Goal: Task Accomplishment & Management: Complete application form

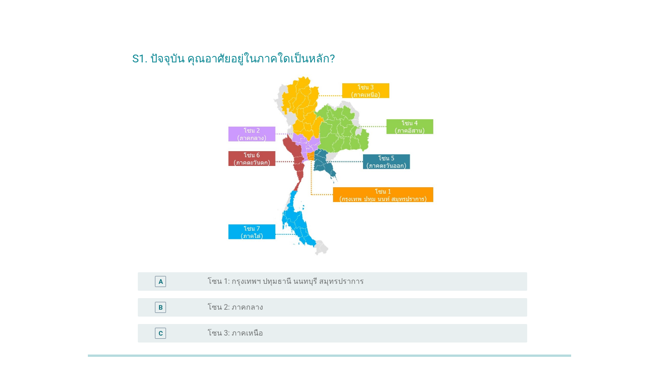
click at [253, 181] on form "S1. ปัจจุบัน คุณอาศัยอยู่ในภาคใดเป็นหลัก? A radio_button_unchecked โซน 1: กรุงเ…" at bounding box center [329, 271] width 395 height 461
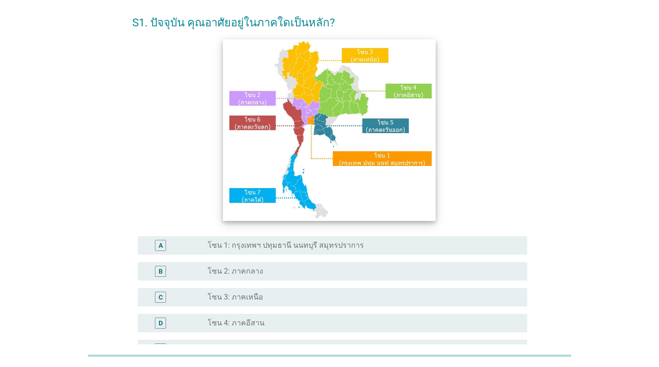
scroll to position [93, 0]
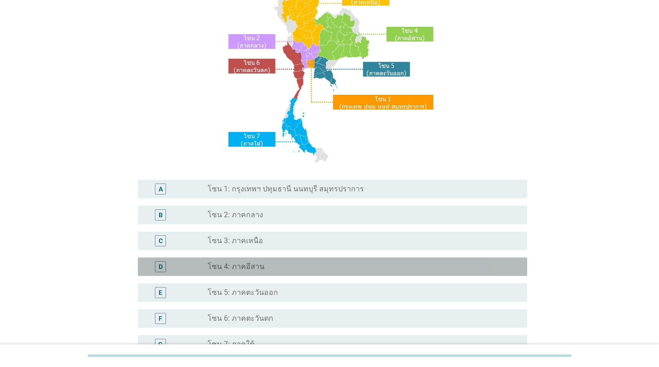
click at [243, 266] on label "โซน 4: ภาคอีสาน" at bounding box center [236, 266] width 57 height 9
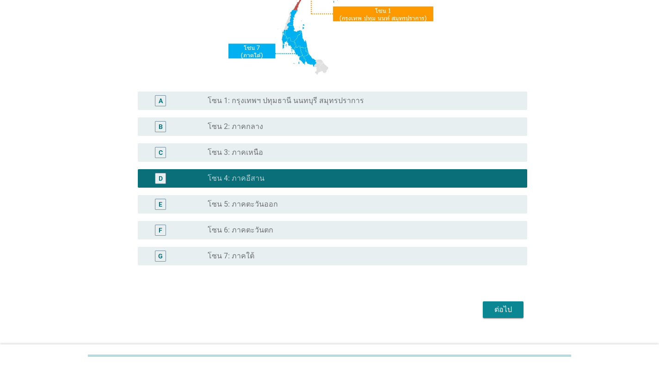
scroll to position [198, 0]
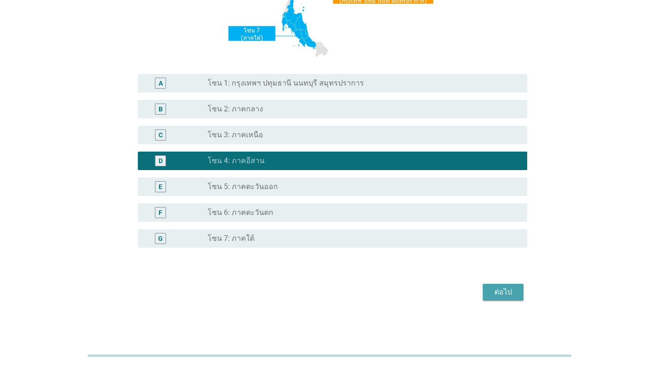
click at [494, 284] on button "ต่อไป" at bounding box center [503, 292] width 41 height 17
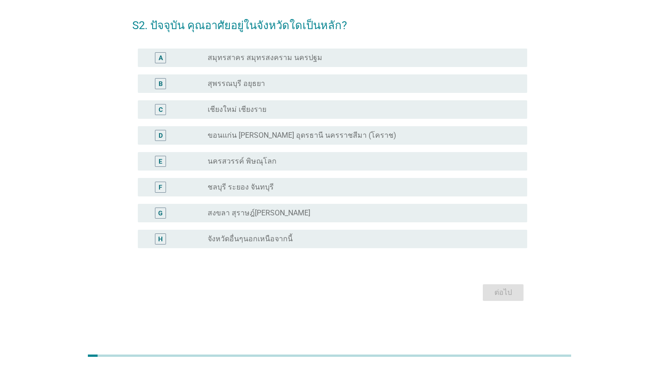
scroll to position [0, 0]
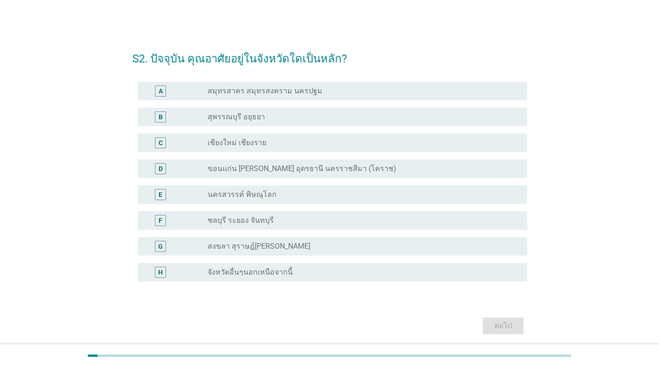
click at [295, 163] on div "radio_button_unchecked ขอนแก่น [PERSON_NAME] อุดรธานี นครราชสีมา (โคราช)" at bounding box center [364, 168] width 312 height 11
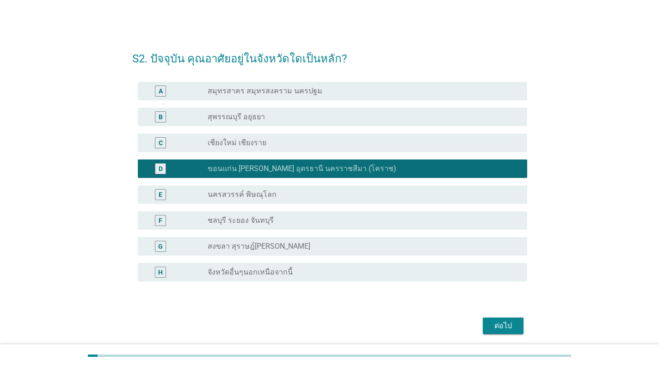
click at [298, 273] on div "radio_button_unchecked จังหวัดอื่นๆนอกเหนือจากนี้" at bounding box center [360, 272] width 305 height 9
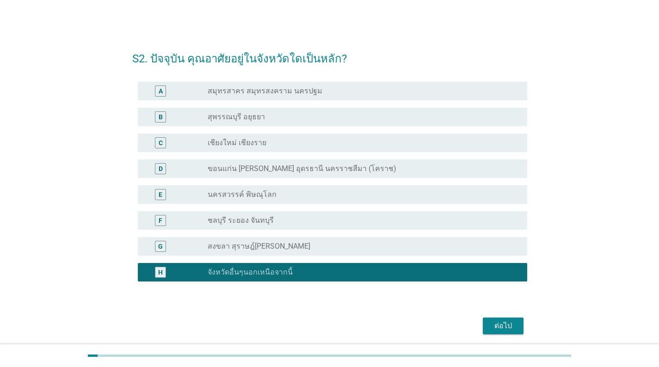
click at [503, 326] on div "ต่อไป" at bounding box center [503, 326] width 26 height 11
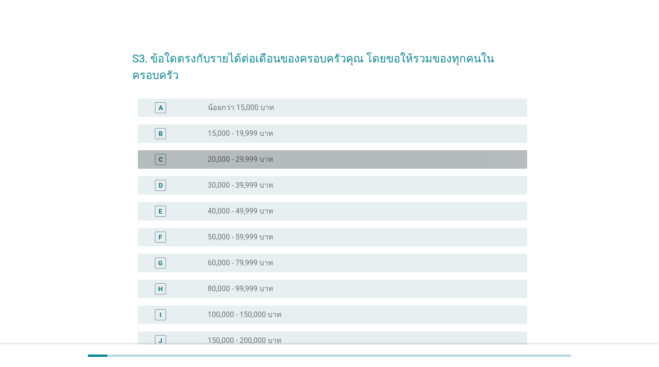
click at [277, 155] on div "radio_button_unchecked 20,000 - 29,999 บาท" at bounding box center [360, 159] width 305 height 9
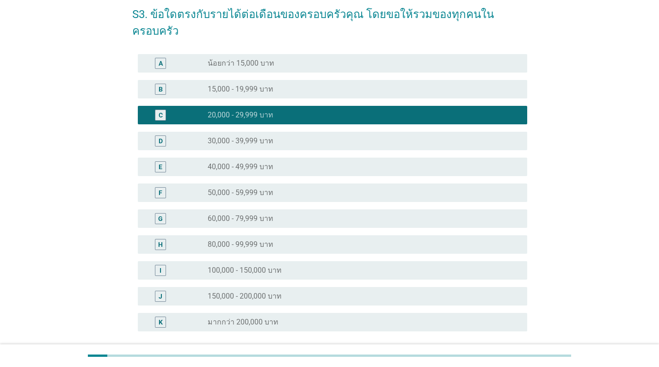
scroll to position [111, 0]
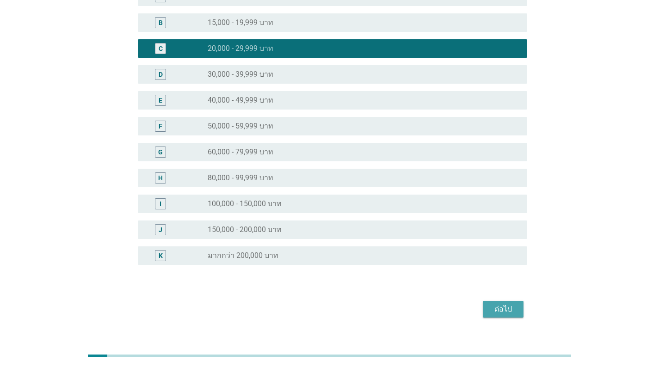
click at [507, 304] on div "ต่อไป" at bounding box center [503, 309] width 26 height 11
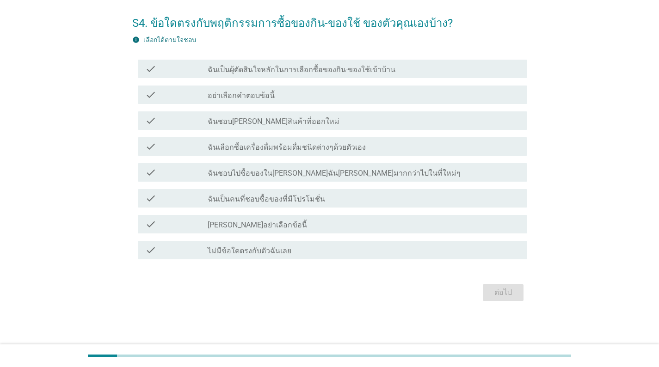
scroll to position [0, 0]
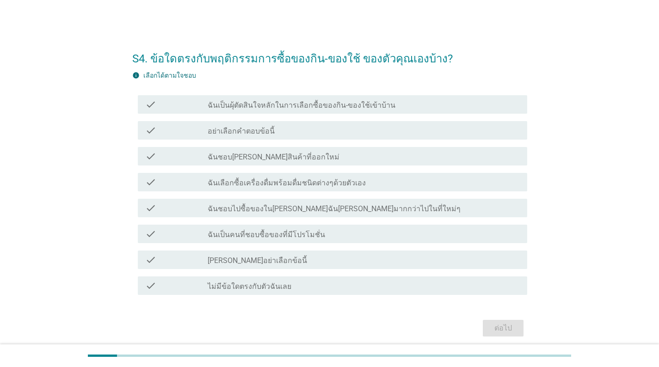
click at [259, 97] on div "check check_box_outline_blank ฉันเป็นผุ้ตัดสินใจหลักในการเลือกซื้อของกิน-ของใช้…" at bounding box center [332, 104] width 389 height 19
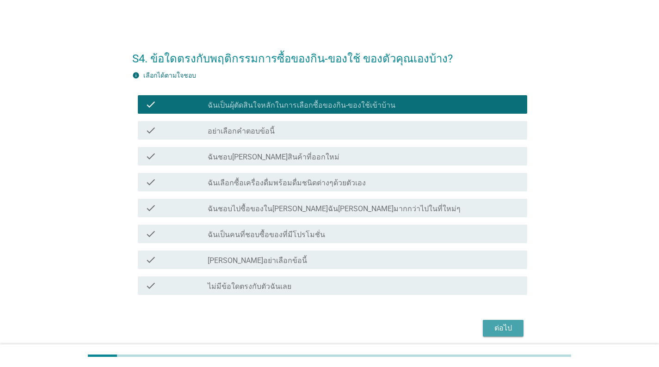
click at [501, 328] on div "ต่อไป" at bounding box center [503, 328] width 26 height 11
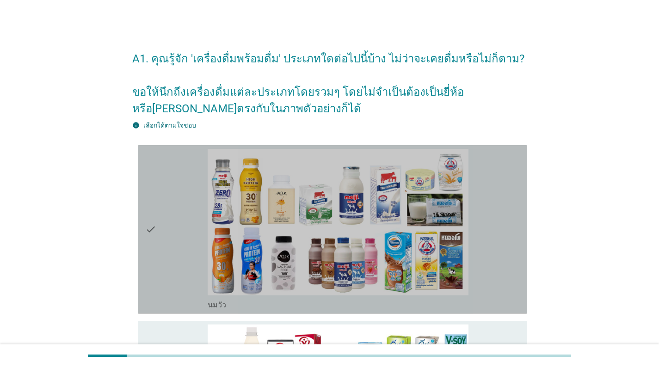
click at [156, 233] on icon "check" at bounding box center [150, 229] width 11 height 161
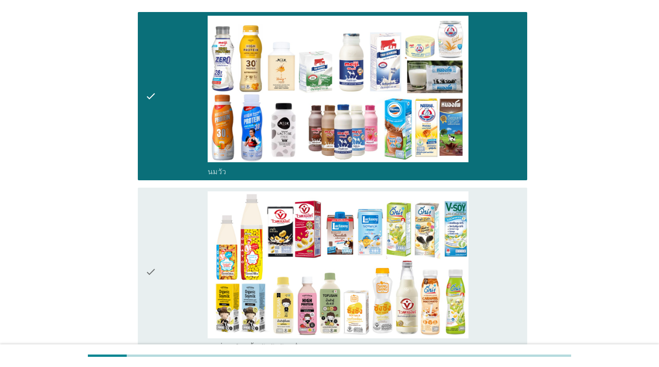
scroll to position [139, 0]
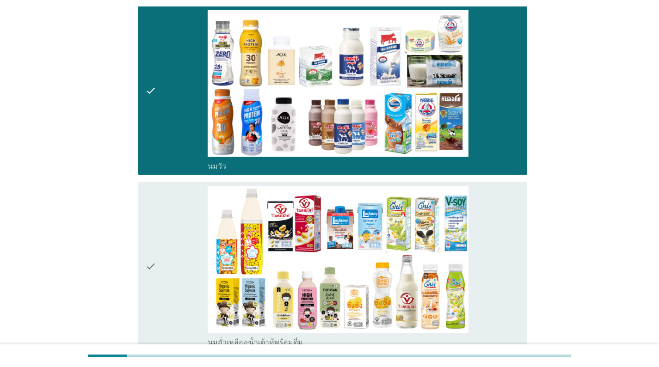
click at [167, 269] on div "check" at bounding box center [176, 266] width 62 height 161
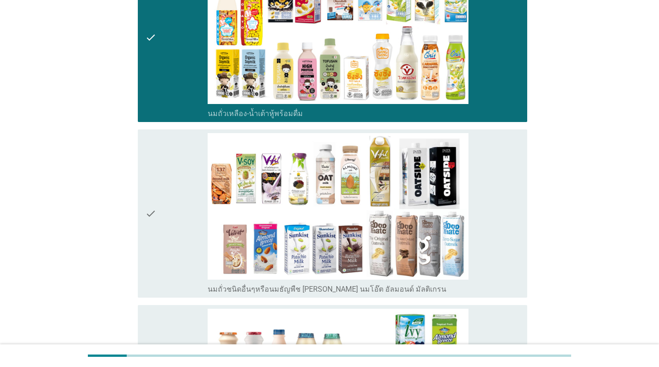
scroll to position [324, 0]
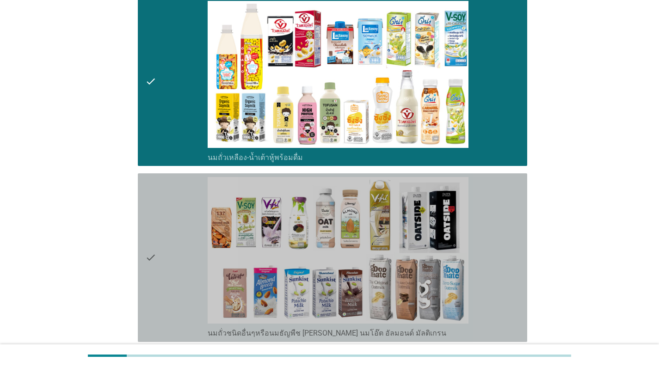
click at [166, 246] on div "check" at bounding box center [176, 257] width 62 height 161
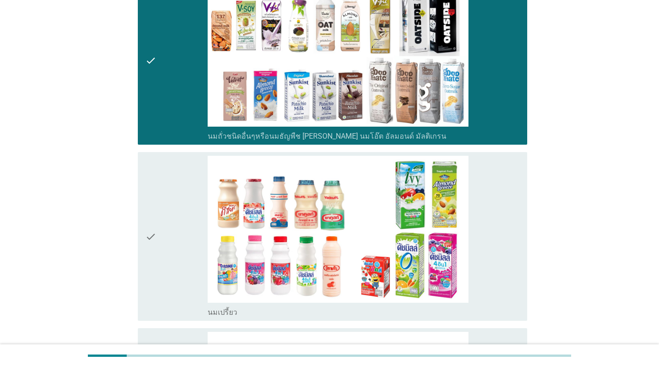
scroll to position [509, 0]
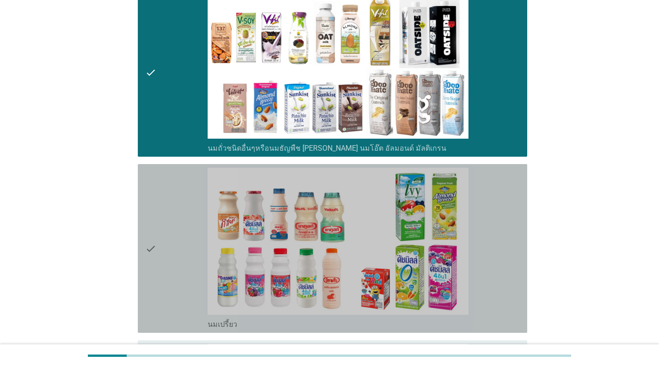
click at [157, 258] on div "check" at bounding box center [176, 248] width 62 height 161
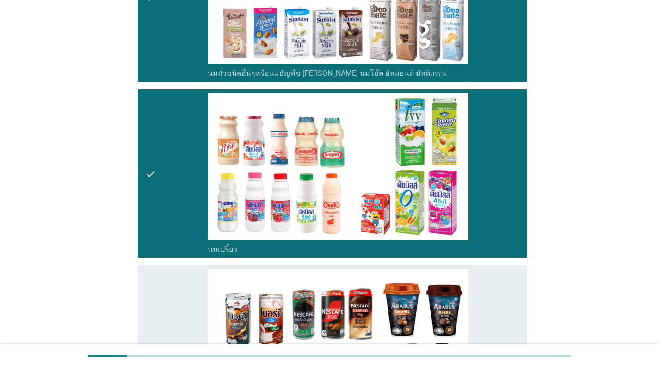
scroll to position [786, 0]
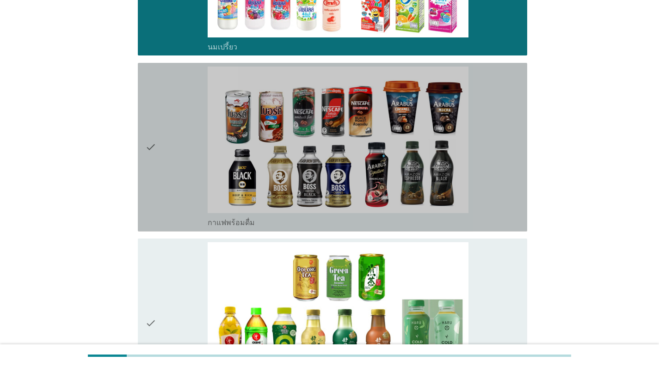
click at [156, 160] on icon "check" at bounding box center [150, 147] width 11 height 161
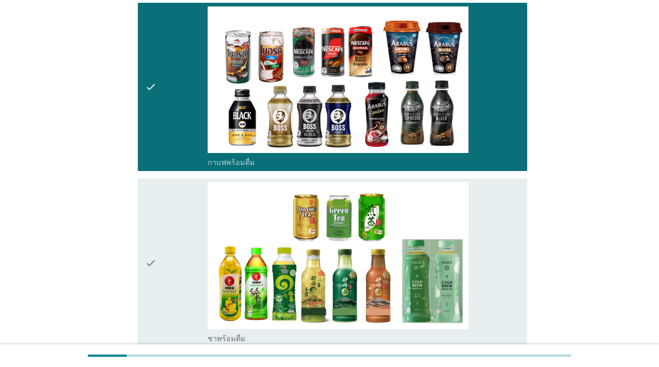
scroll to position [925, 0]
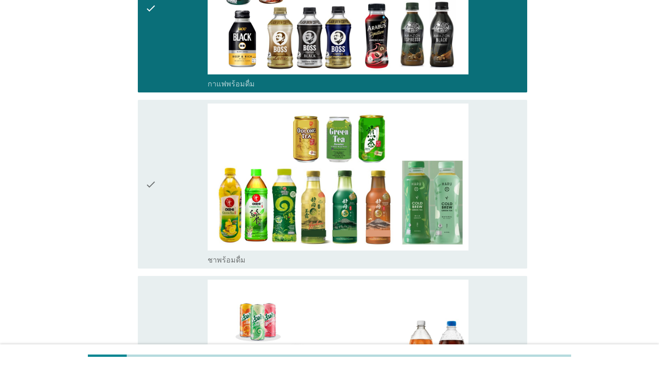
click at [166, 183] on div "check" at bounding box center [176, 184] width 62 height 161
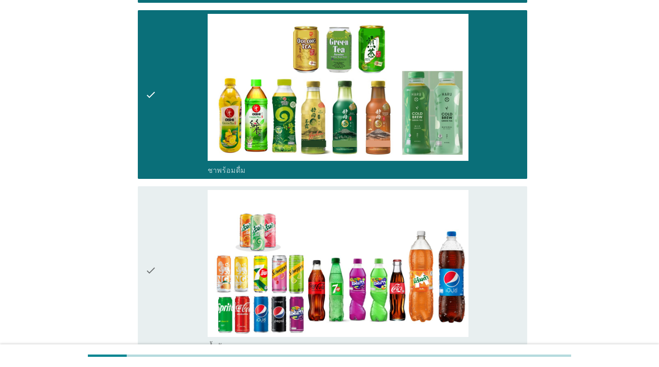
scroll to position [1018, 0]
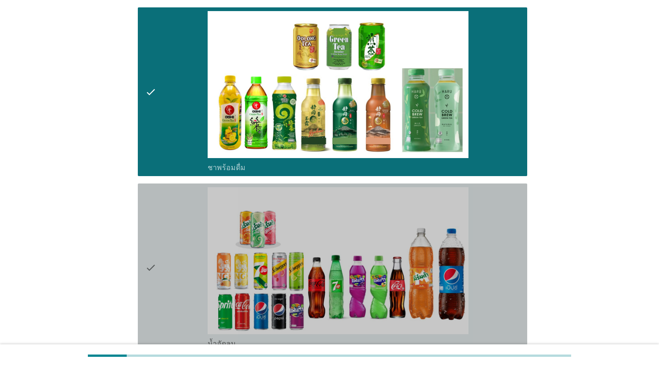
click at [159, 241] on div "check" at bounding box center [176, 267] width 62 height 161
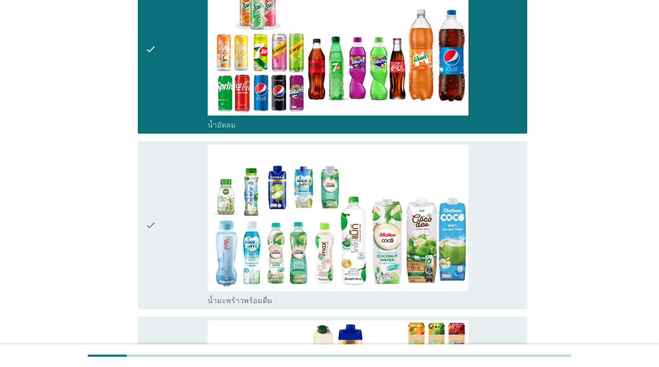
scroll to position [1295, 0]
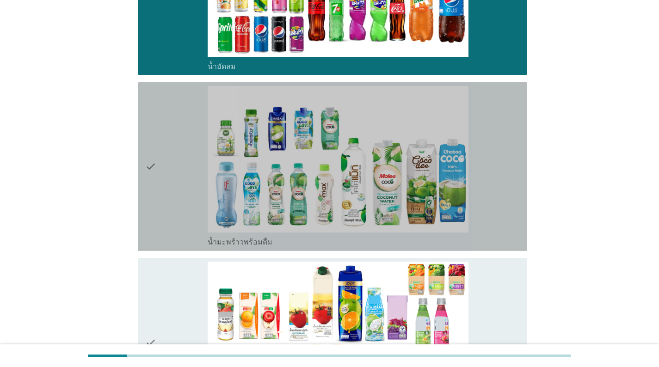
click at [162, 182] on div "check" at bounding box center [176, 166] width 62 height 161
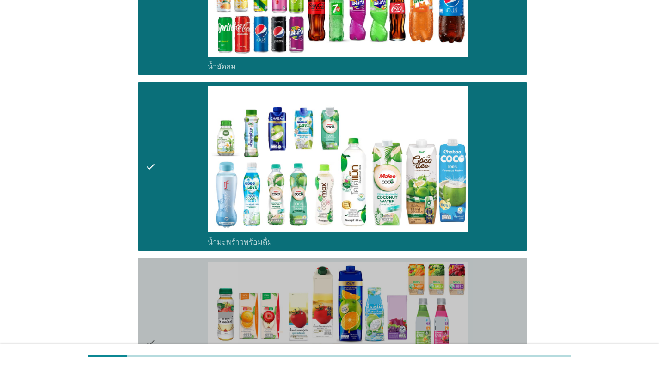
click at [167, 324] on div "check" at bounding box center [176, 342] width 62 height 161
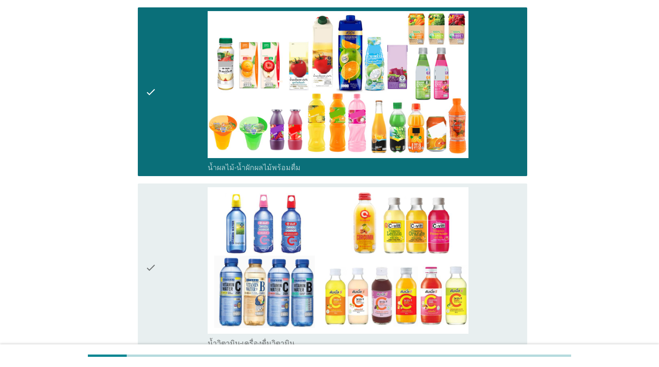
scroll to position [1573, 0]
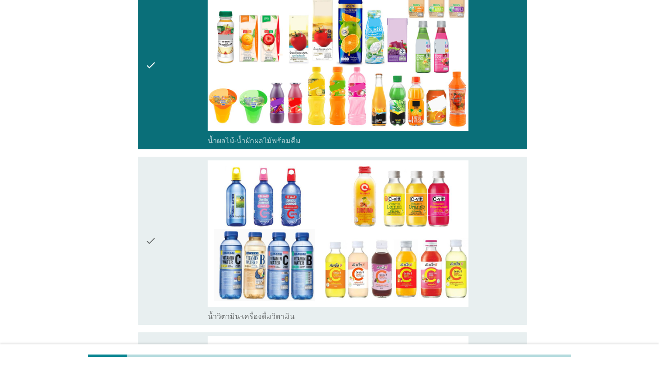
click at [173, 236] on div "check" at bounding box center [176, 240] width 62 height 161
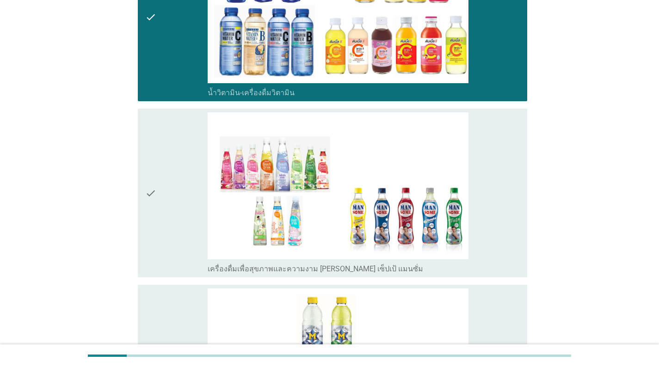
scroll to position [1804, 0]
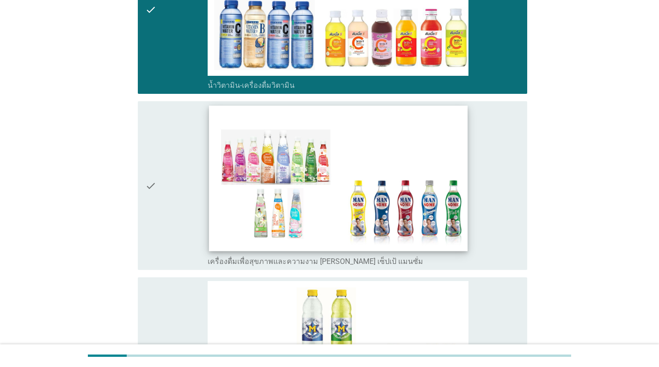
click at [220, 182] on img at bounding box center [338, 178] width 259 height 145
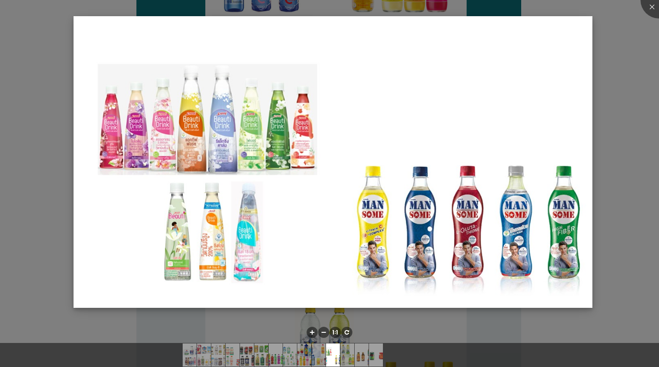
click at [210, 178] on img at bounding box center [333, 162] width 519 height 292
click at [82, 180] on img at bounding box center [333, 162] width 519 height 292
click at [625, 159] on div at bounding box center [329, 183] width 659 height 367
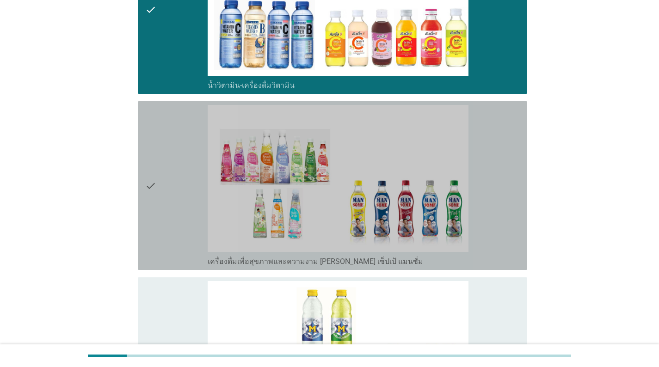
click at [162, 184] on div "check" at bounding box center [176, 185] width 62 height 161
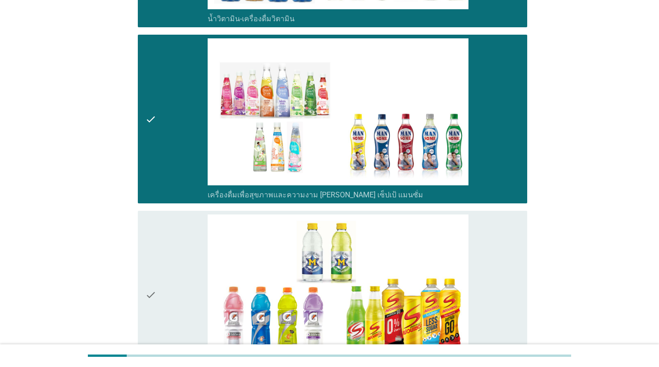
scroll to position [1989, 0]
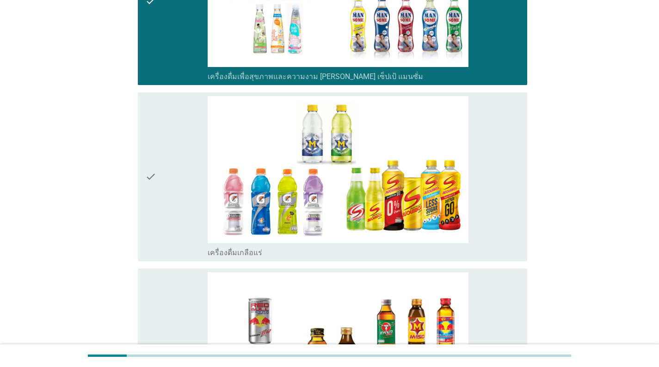
click at [181, 185] on div "check" at bounding box center [176, 176] width 62 height 161
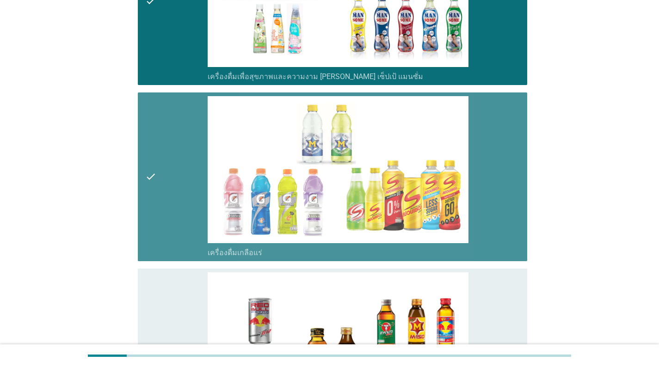
click at [181, 185] on div "check" at bounding box center [176, 176] width 62 height 161
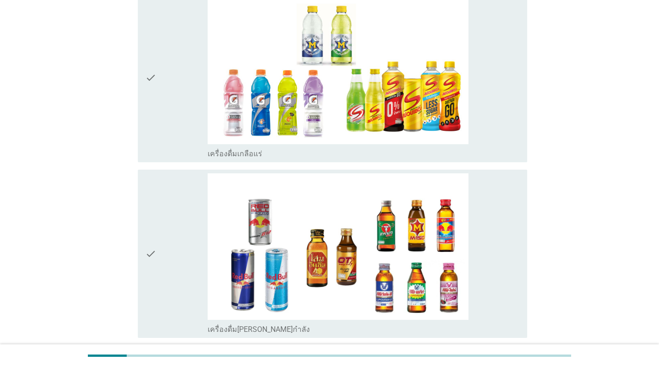
scroll to position [2174, 0]
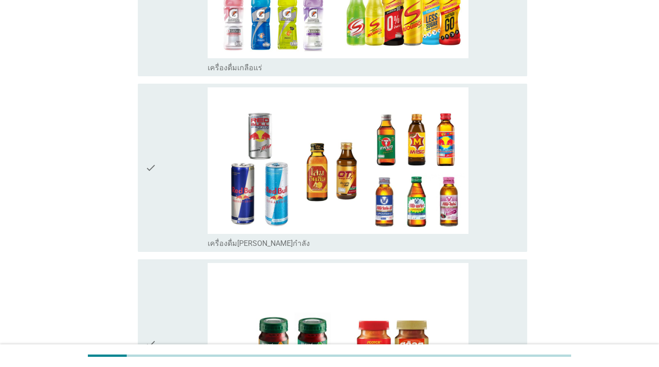
click at [185, 170] on div "check" at bounding box center [176, 167] width 62 height 161
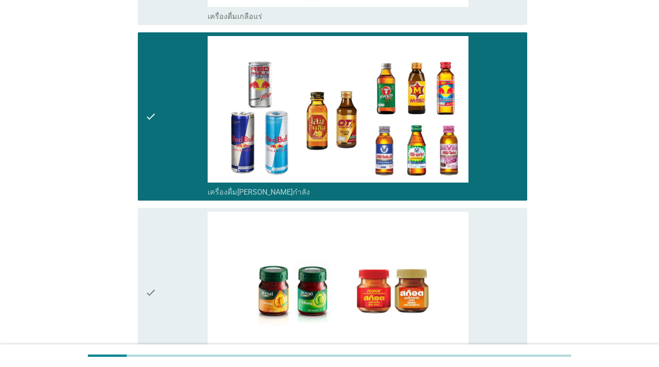
scroll to position [2313, 0]
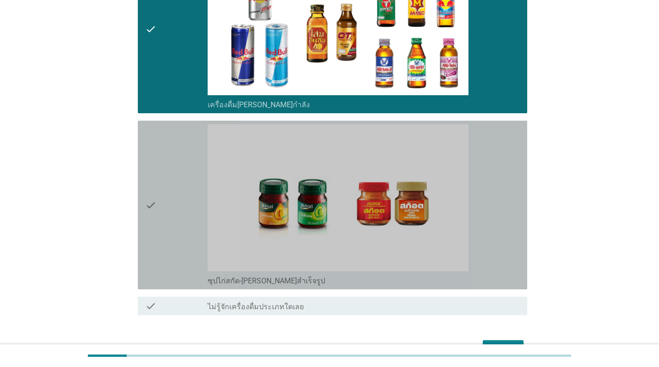
click at [180, 206] on div "check" at bounding box center [176, 204] width 62 height 161
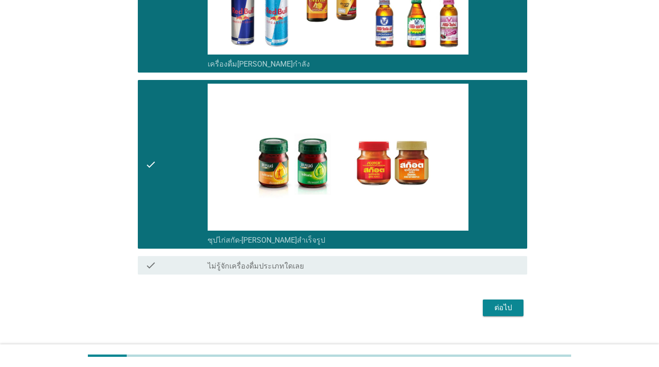
scroll to position [2322, 0]
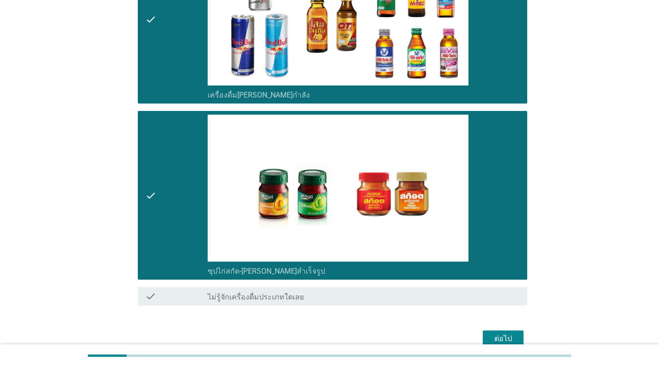
click at [506, 334] on div "ต่อไป" at bounding box center [503, 338] width 26 height 11
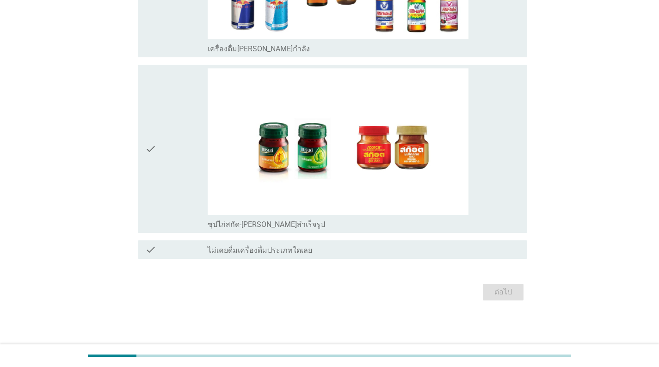
scroll to position [0, 0]
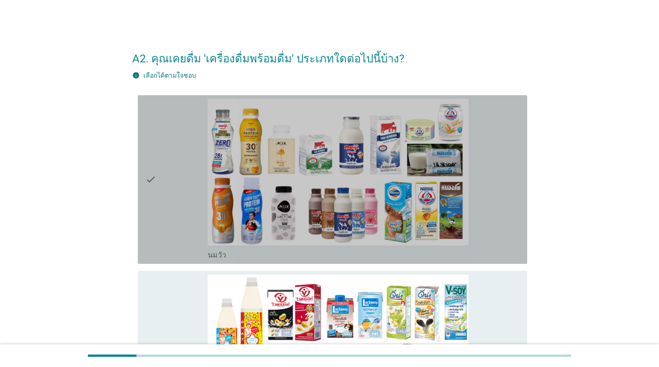
click at [155, 197] on icon "check" at bounding box center [150, 179] width 11 height 161
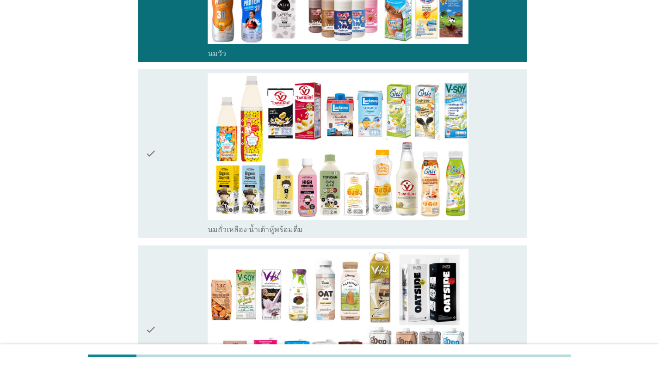
scroll to position [231, 0]
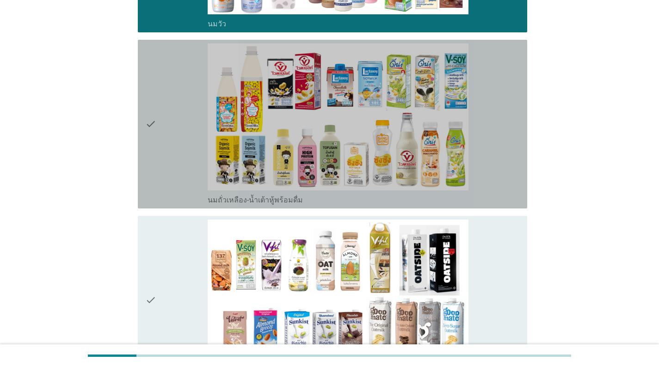
click at [166, 134] on div "check" at bounding box center [176, 123] width 62 height 161
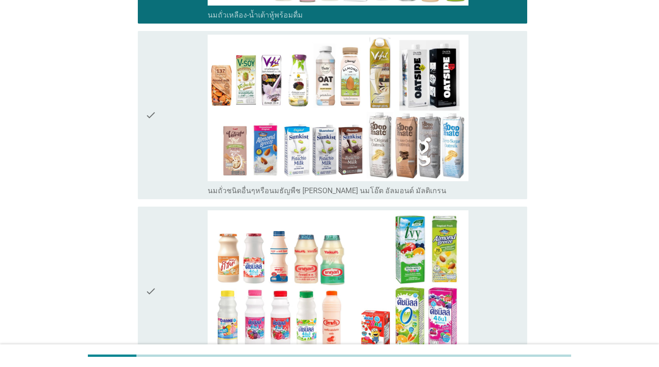
scroll to position [463, 0]
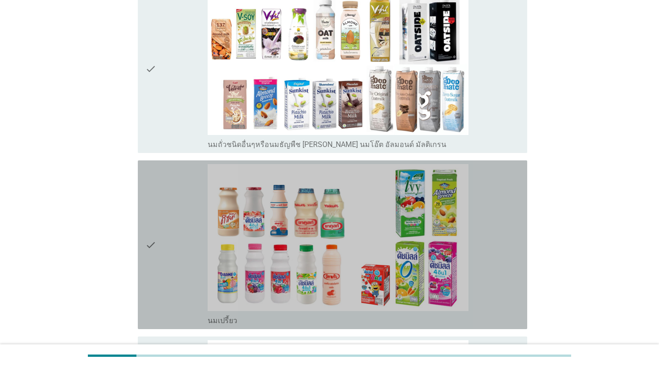
click at [173, 225] on div "check" at bounding box center [176, 244] width 62 height 161
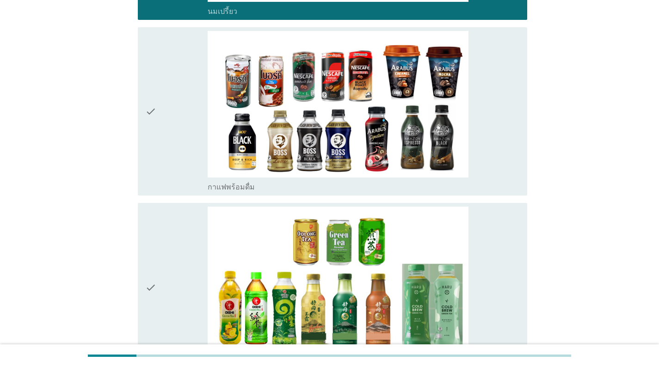
scroll to position [971, 0]
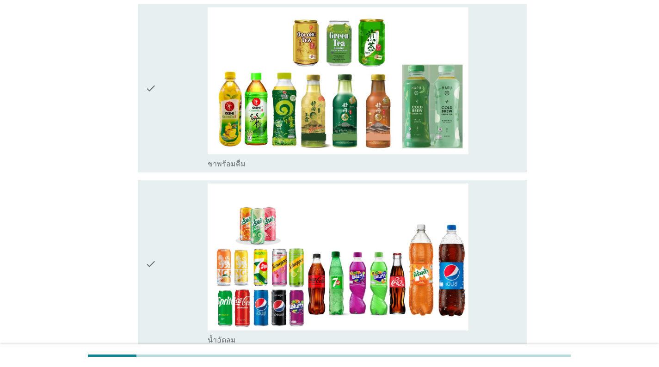
click at [169, 106] on div "check" at bounding box center [176, 87] width 62 height 161
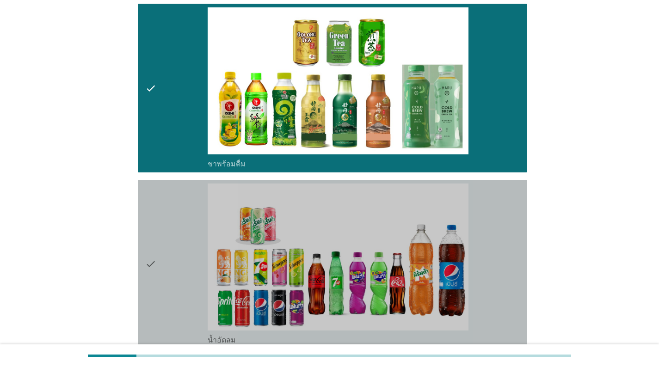
click at [173, 264] on div "check" at bounding box center [176, 264] width 62 height 161
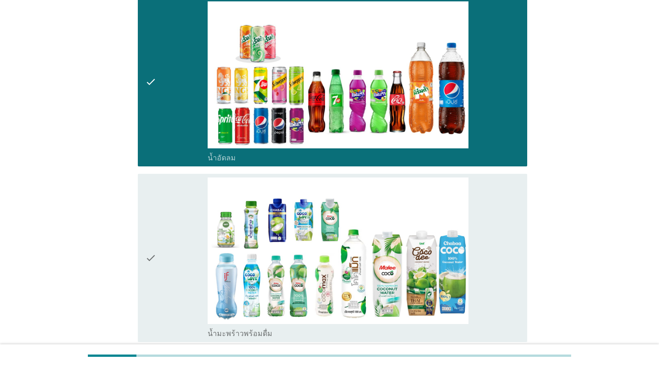
scroll to position [1249, 0]
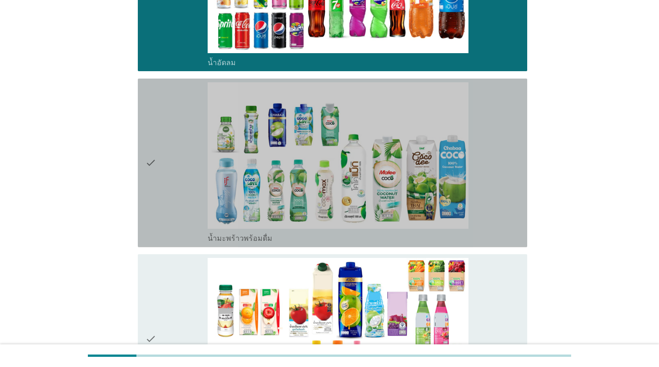
click at [180, 169] on div "check" at bounding box center [176, 162] width 62 height 161
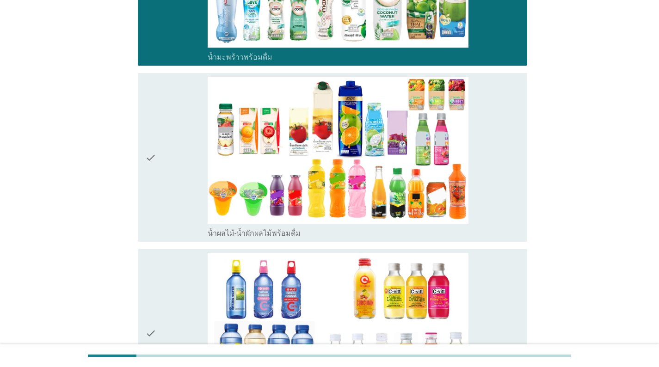
scroll to position [1434, 0]
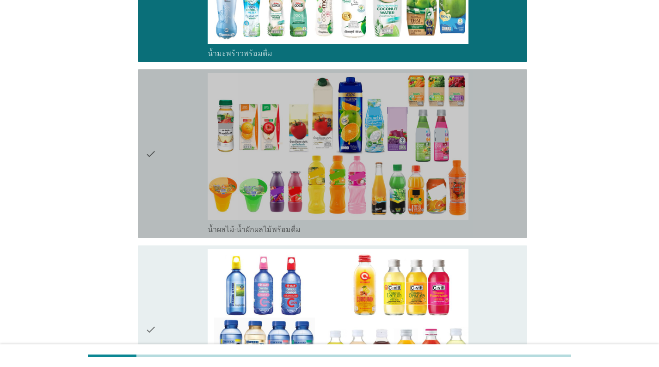
click at [177, 169] on div "check" at bounding box center [176, 153] width 62 height 161
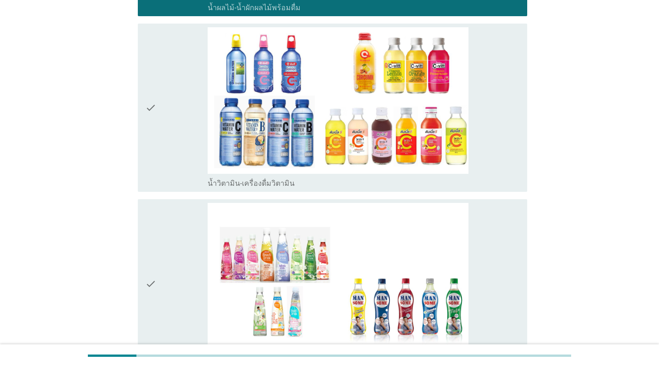
scroll to position [1665, 0]
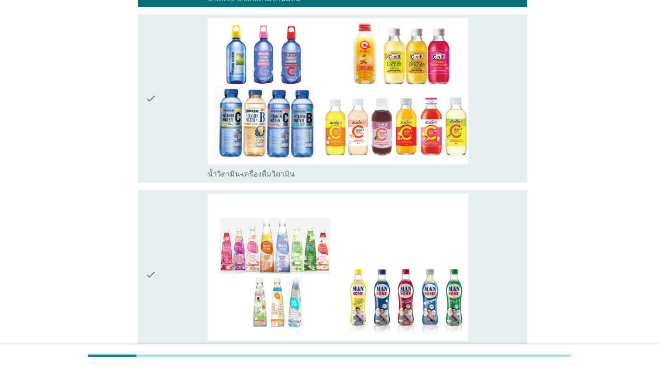
click at [168, 130] on div "check" at bounding box center [176, 98] width 62 height 161
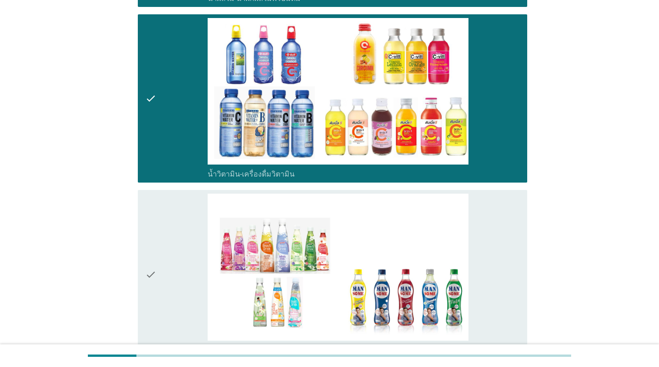
click at [172, 252] on div "check" at bounding box center [176, 274] width 62 height 161
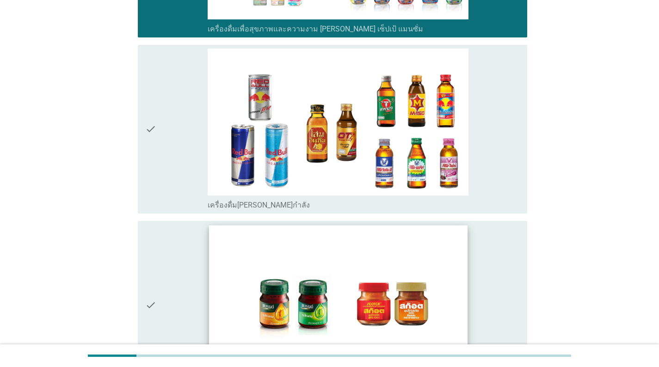
scroll to position [1989, 0]
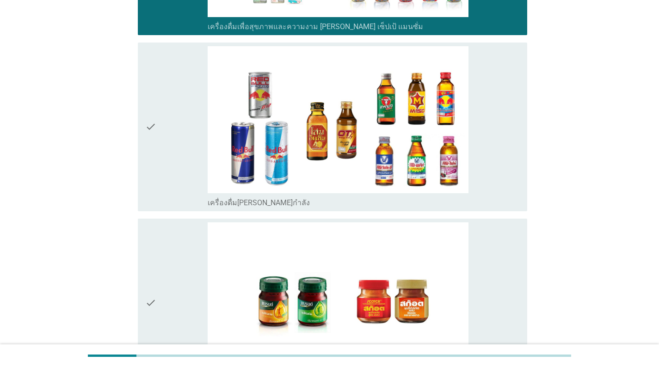
click at [180, 132] on div "check" at bounding box center [176, 126] width 62 height 161
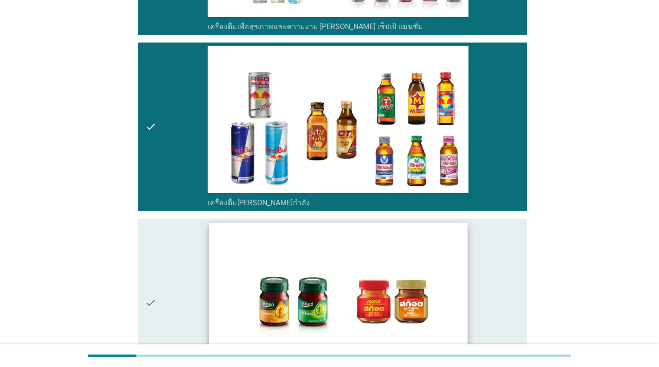
click at [220, 283] on img at bounding box center [338, 295] width 259 height 145
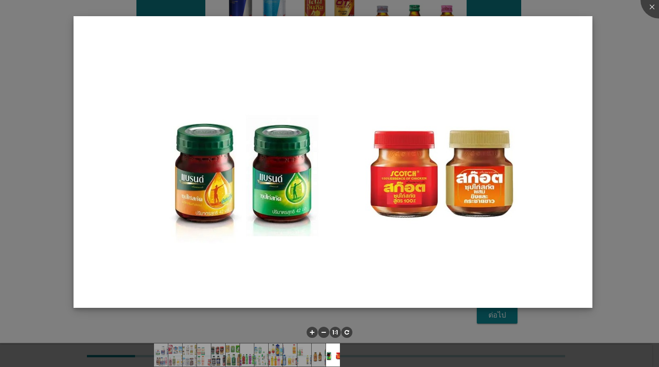
scroll to position [2120, 0]
click at [82, 228] on img at bounding box center [333, 162] width 519 height 292
click at [51, 211] on div at bounding box center [329, 183] width 659 height 367
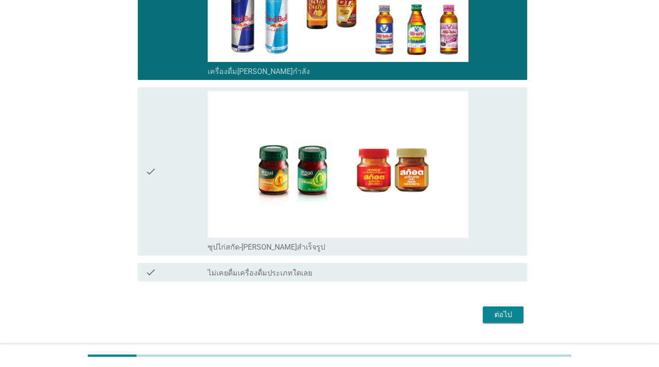
click at [156, 178] on icon "check" at bounding box center [150, 171] width 11 height 161
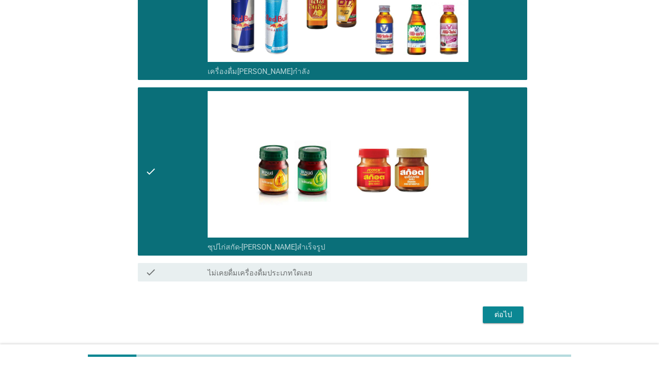
click at [501, 315] on div "ต่อไป" at bounding box center [503, 314] width 26 height 11
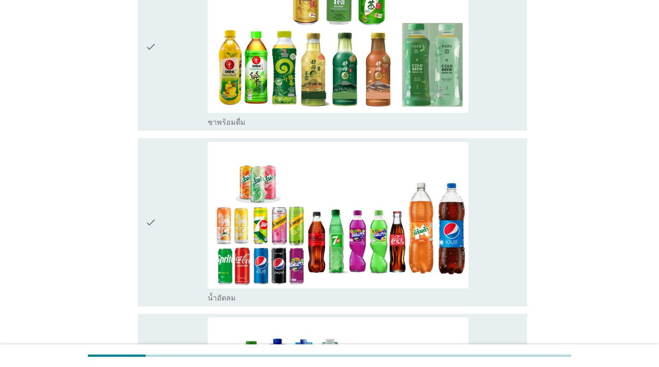
scroll to position [601, 0]
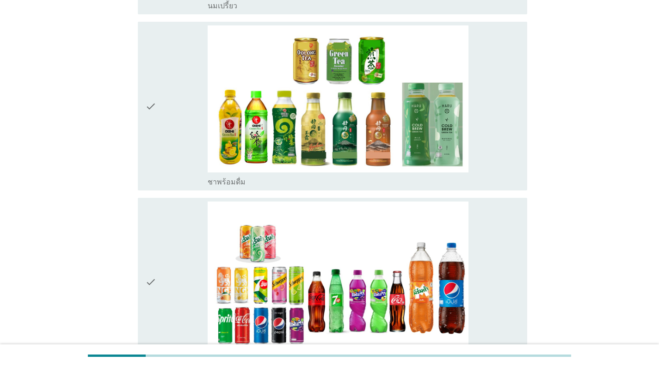
click at [182, 99] on div "check" at bounding box center [176, 105] width 62 height 161
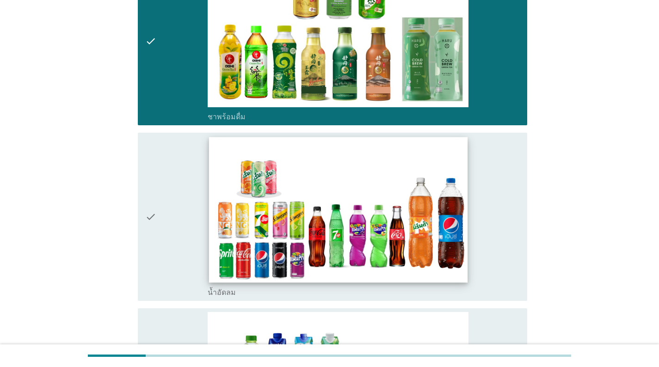
scroll to position [833, 0]
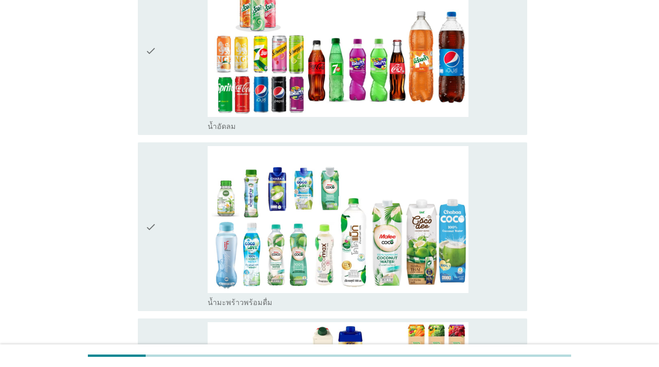
click at [183, 70] on div "check" at bounding box center [176, 50] width 62 height 161
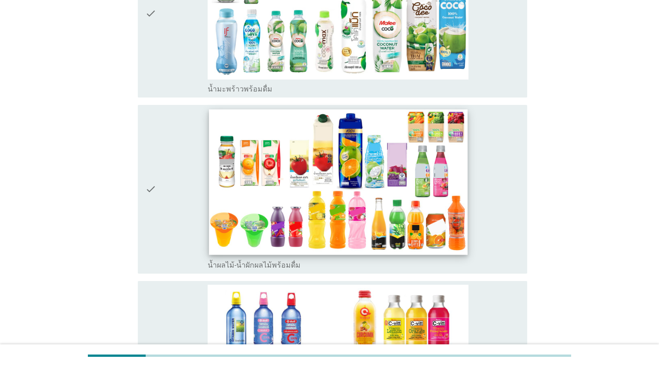
scroll to position [1110, 0]
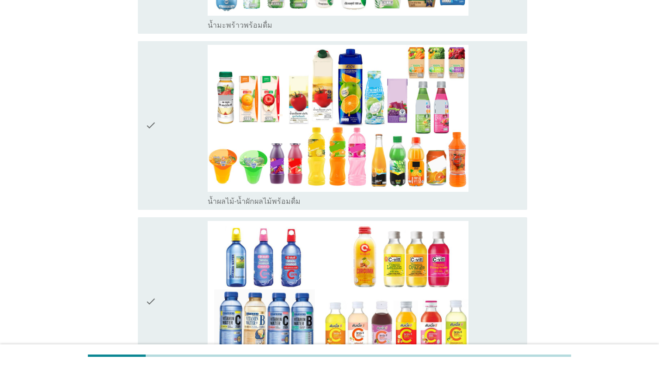
click at [163, 127] on div "check" at bounding box center [176, 125] width 62 height 161
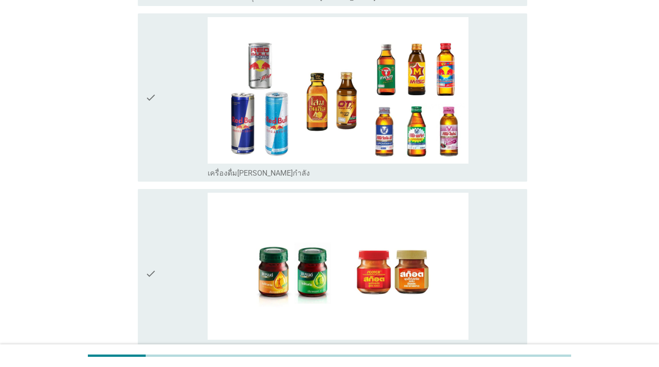
scroll to position [1791, 0]
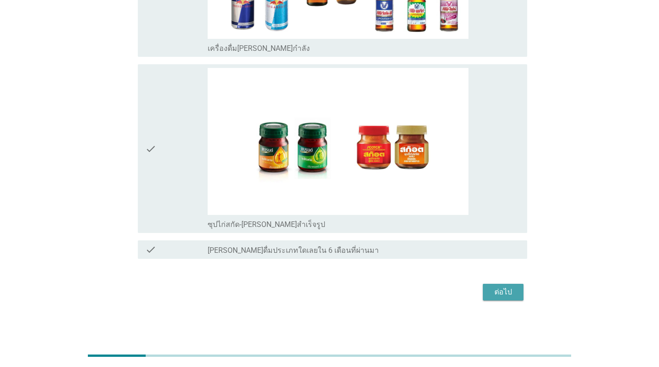
click at [504, 290] on div "ต่อไป" at bounding box center [503, 292] width 26 height 11
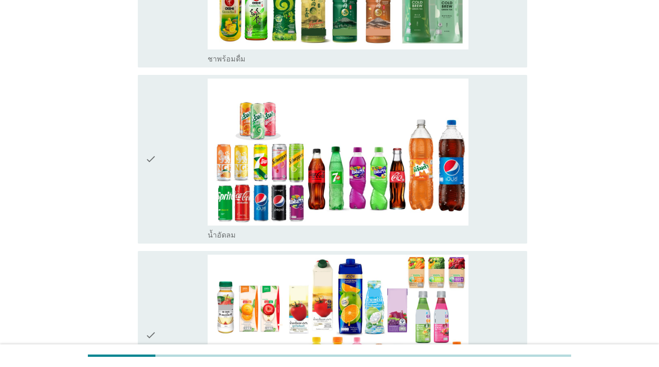
scroll to position [197, 0]
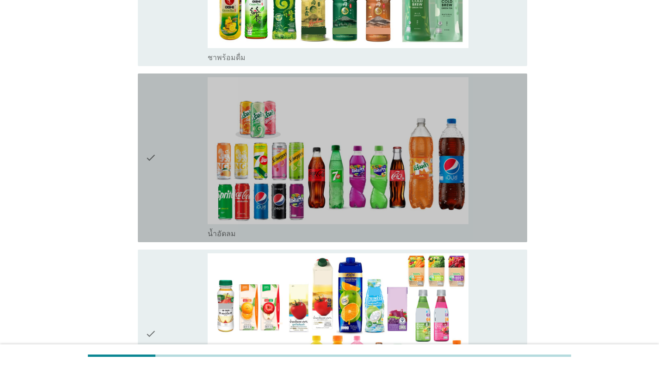
click at [159, 160] on div "check" at bounding box center [176, 157] width 62 height 161
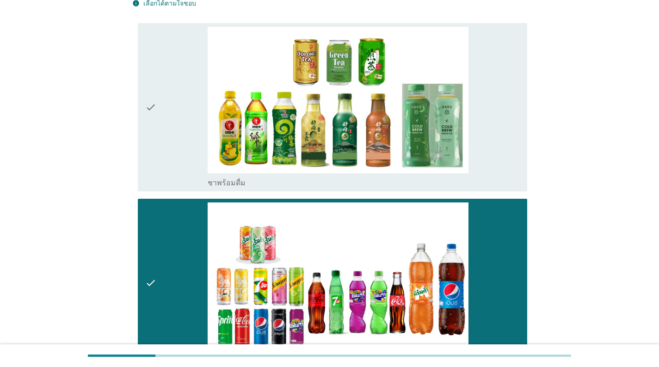
scroll to position [59, 0]
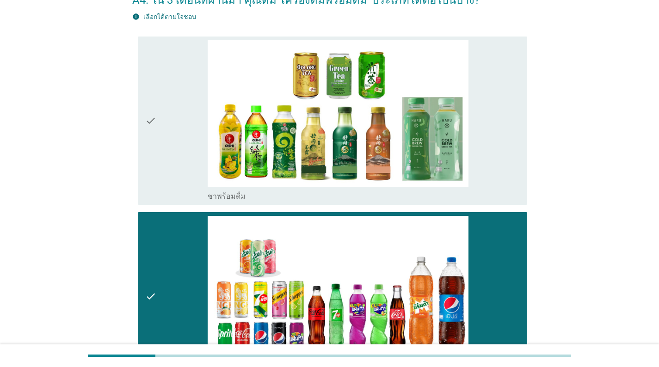
click at [157, 133] on div "check" at bounding box center [176, 120] width 62 height 161
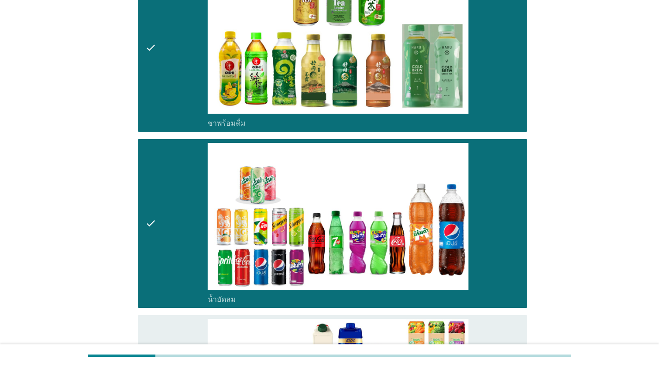
scroll to position [290, 0]
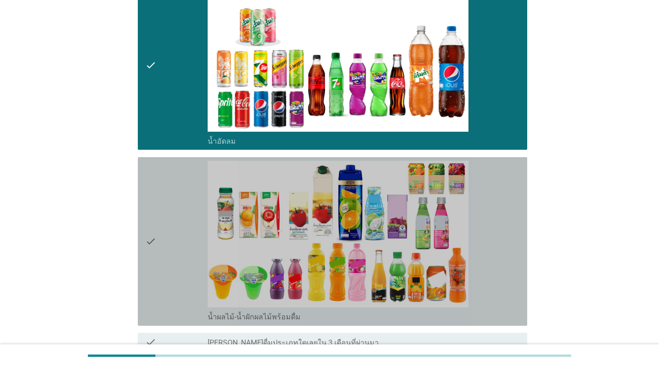
click at [173, 214] on div "check" at bounding box center [176, 241] width 62 height 161
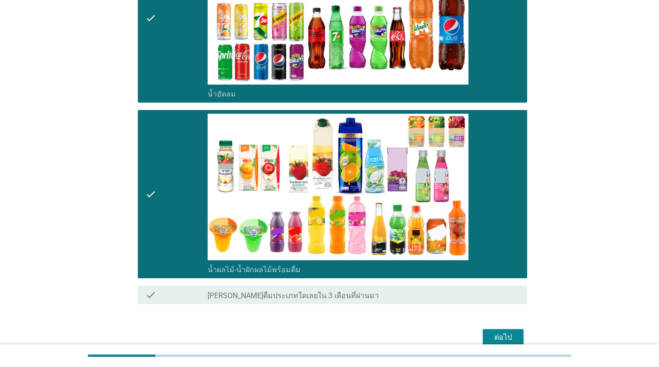
scroll to position [383, 0]
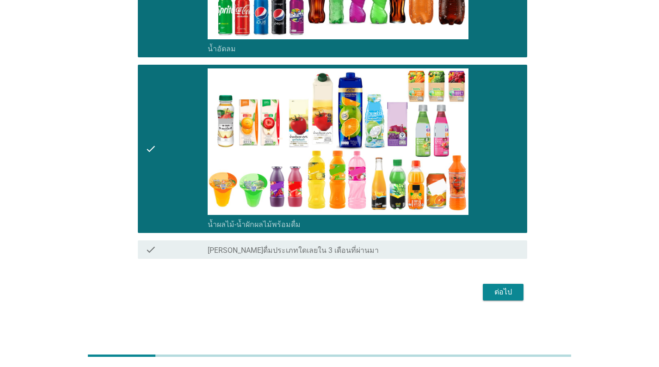
click at [502, 296] on div "ต่อไป" at bounding box center [503, 292] width 26 height 11
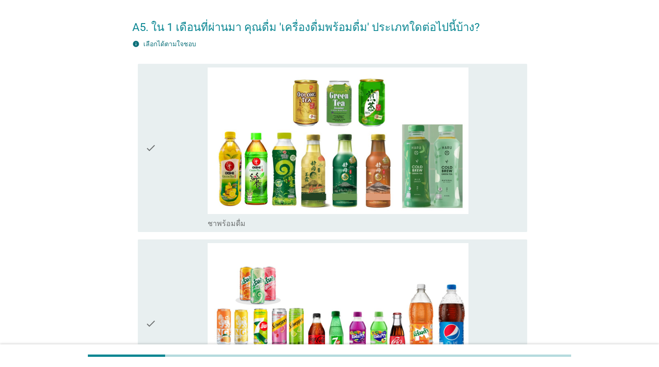
scroll to position [46, 0]
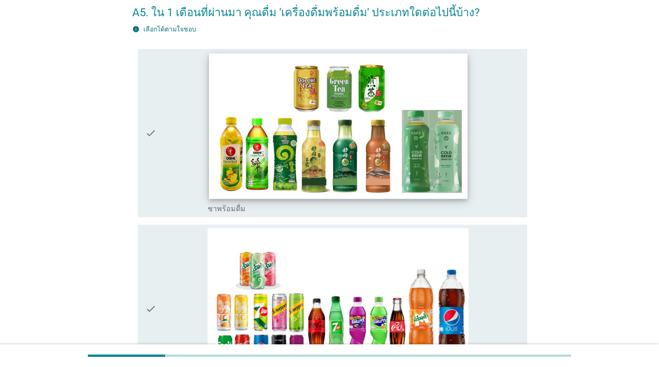
click at [272, 126] on img at bounding box center [338, 125] width 259 height 145
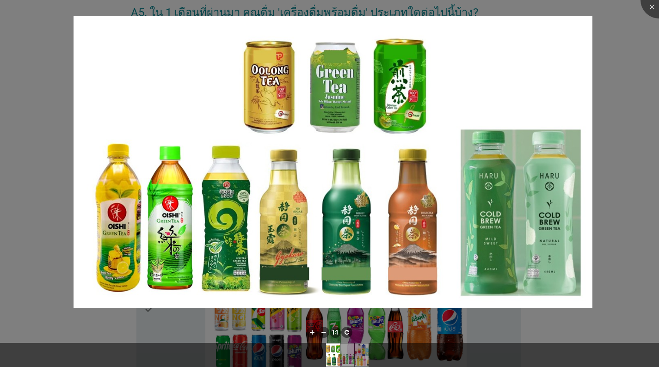
click at [36, 74] on div at bounding box center [329, 183] width 659 height 367
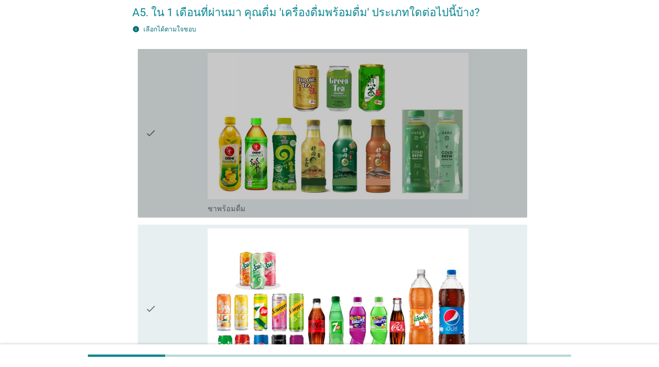
click at [156, 129] on div "check" at bounding box center [176, 133] width 62 height 161
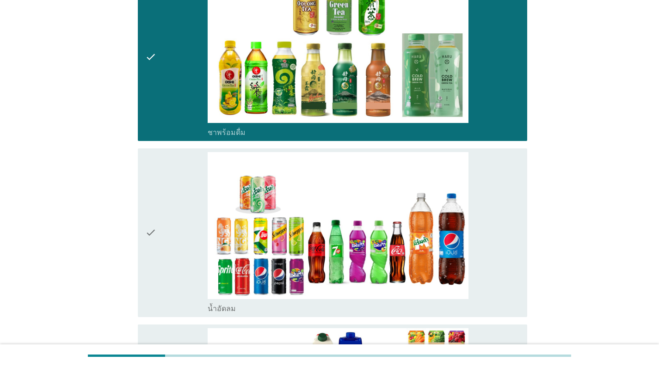
scroll to position [324, 0]
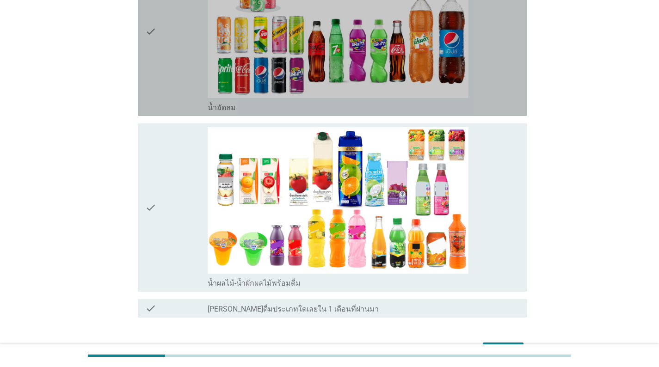
click at [142, 64] on div "check check_box น้ำอัดลม" at bounding box center [332, 31] width 389 height 169
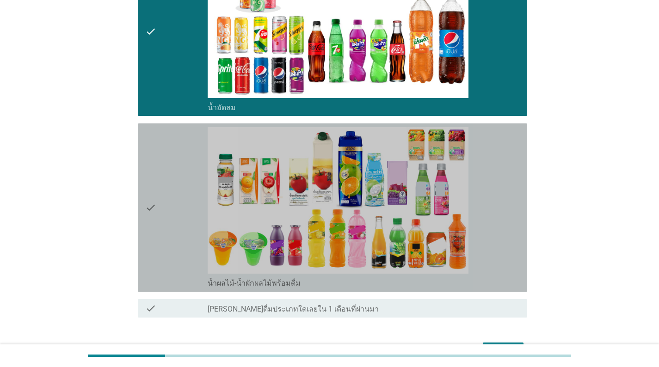
click at [191, 222] on div "check" at bounding box center [176, 207] width 62 height 161
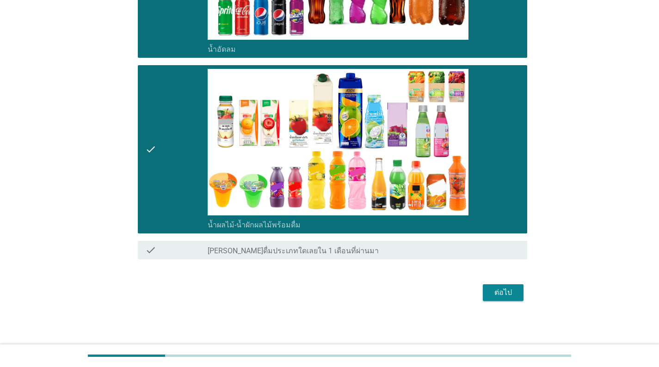
scroll to position [383, 0]
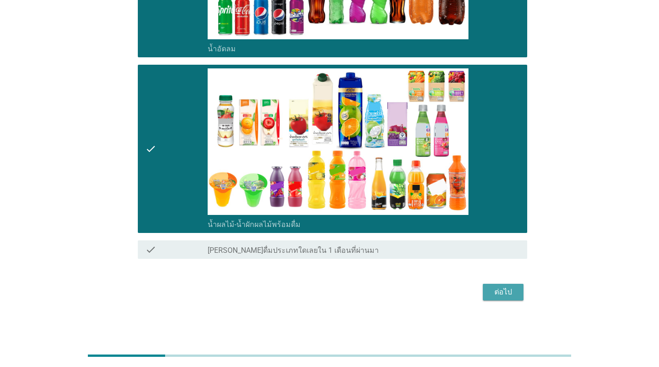
click at [496, 289] on div "ต่อไป" at bounding box center [503, 292] width 26 height 11
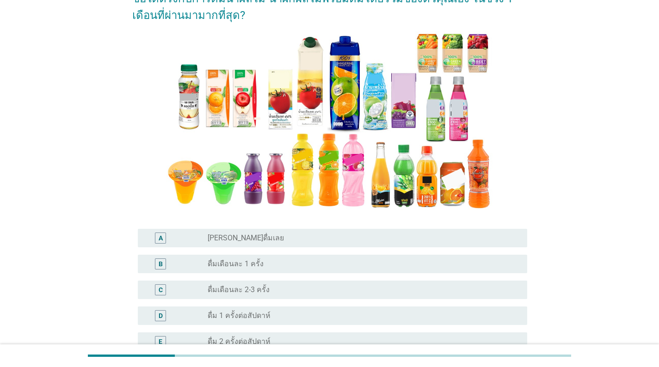
scroll to position [93, 0]
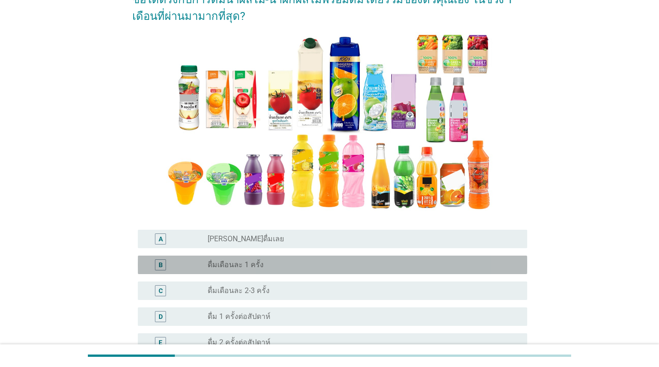
click at [223, 265] on label "ดื่มเดือนละ 1 ครั้ง" at bounding box center [236, 264] width 56 height 9
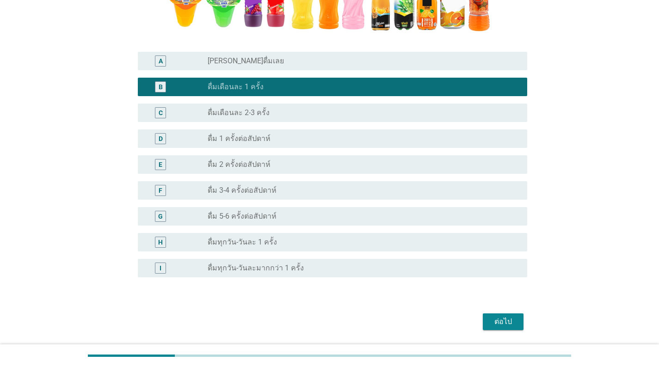
scroll to position [300, 0]
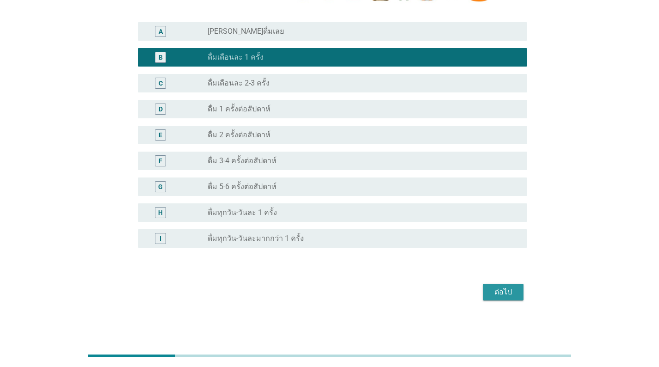
click at [493, 293] on div "ต่อไป" at bounding box center [503, 292] width 26 height 11
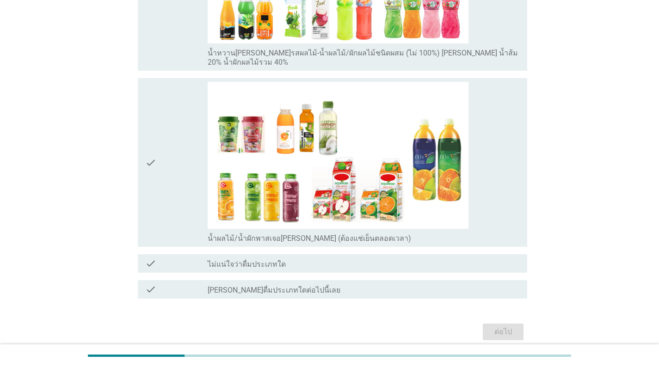
scroll to position [617, 0]
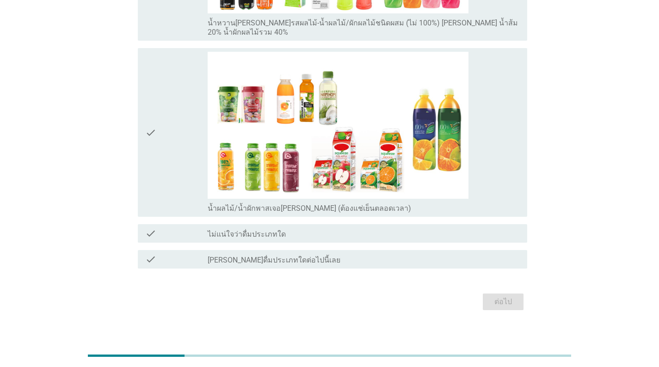
click at [245, 256] on label "[PERSON_NAME]ดื่มประเภทใดต่อไปนี้เลย" at bounding box center [274, 260] width 133 height 9
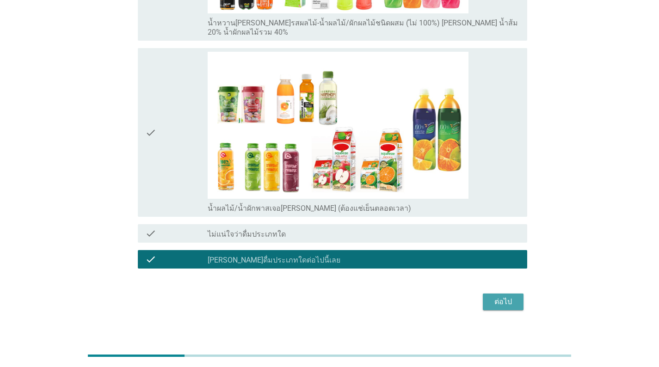
click at [500, 296] on div "ต่อไป" at bounding box center [503, 301] width 26 height 11
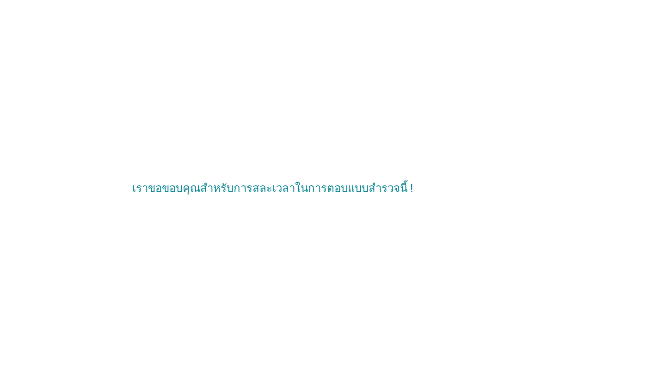
scroll to position [0, 0]
